Goal: Find specific page/section: Find specific page/section

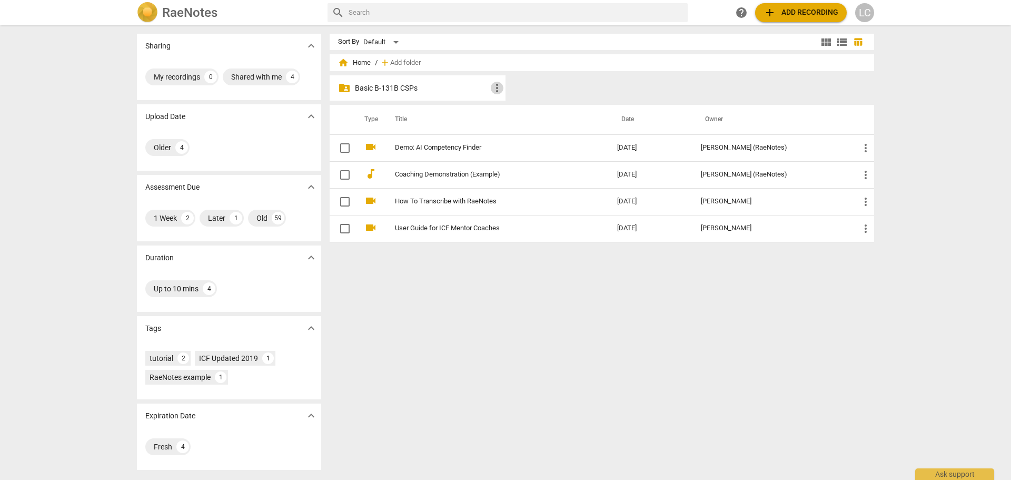
click at [499, 85] on span "more_vert" at bounding box center [497, 88] width 13 height 13
click at [445, 88] on div at bounding box center [505, 240] width 1011 height 480
click at [496, 91] on span "more_vert" at bounding box center [497, 88] width 13 height 13
click at [402, 87] on div at bounding box center [505, 240] width 1011 height 480
click at [357, 86] on p "Basic B-131B CSPs" at bounding box center [423, 88] width 136 height 11
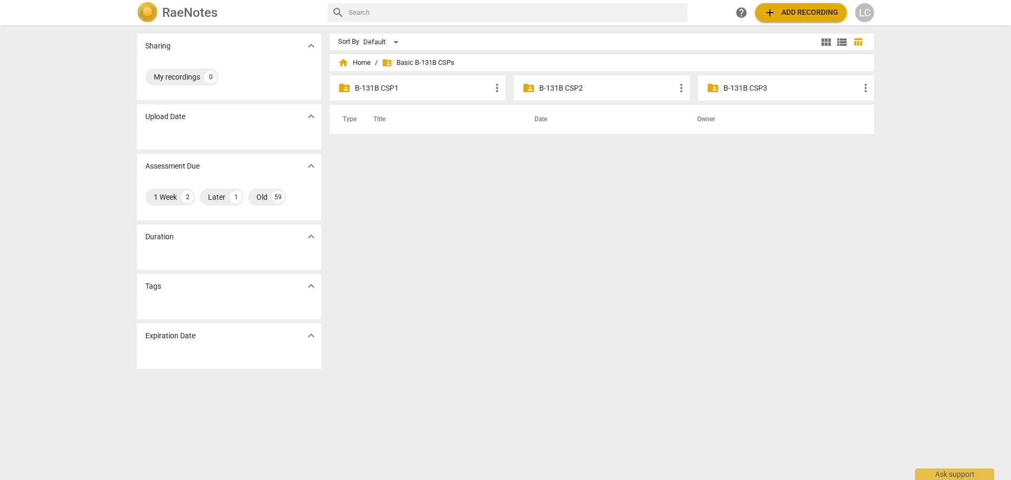
click at [747, 85] on p "B-131B CSP3" at bounding box center [792, 88] width 136 height 11
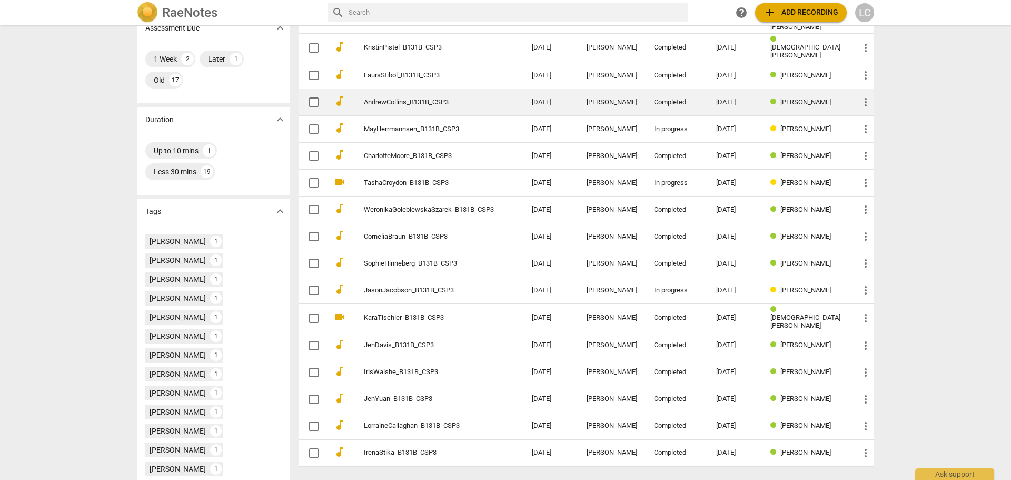
scroll to position [184, 0]
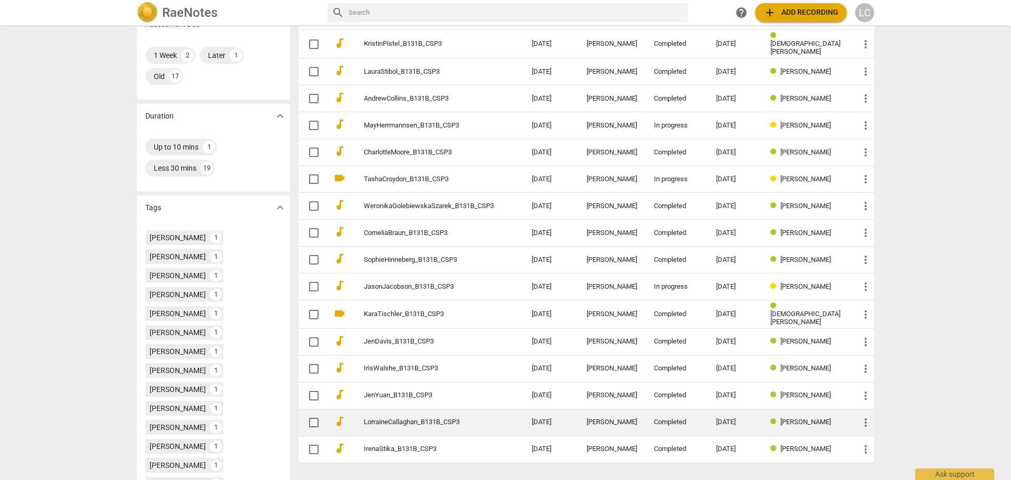
click at [435, 418] on link "LorraineCallaghan_B131B_CSP3" at bounding box center [429, 422] width 130 height 8
